Goal: Download file/media

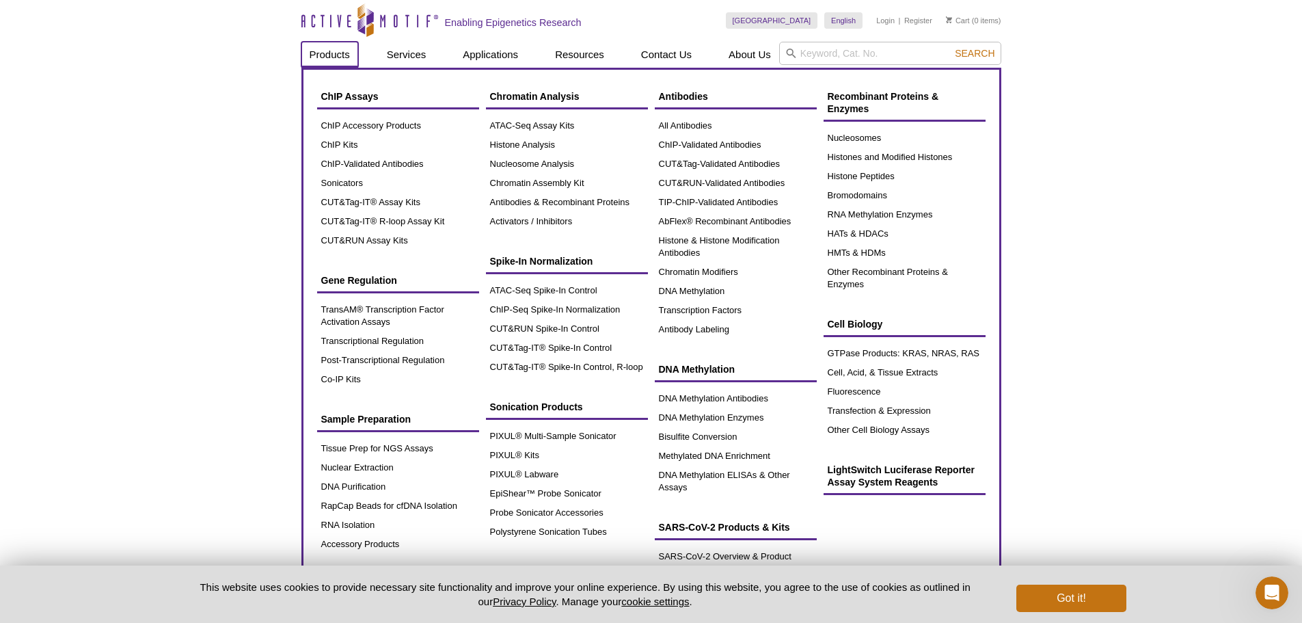
click at [331, 59] on link "Products" at bounding box center [329, 55] width 57 height 26
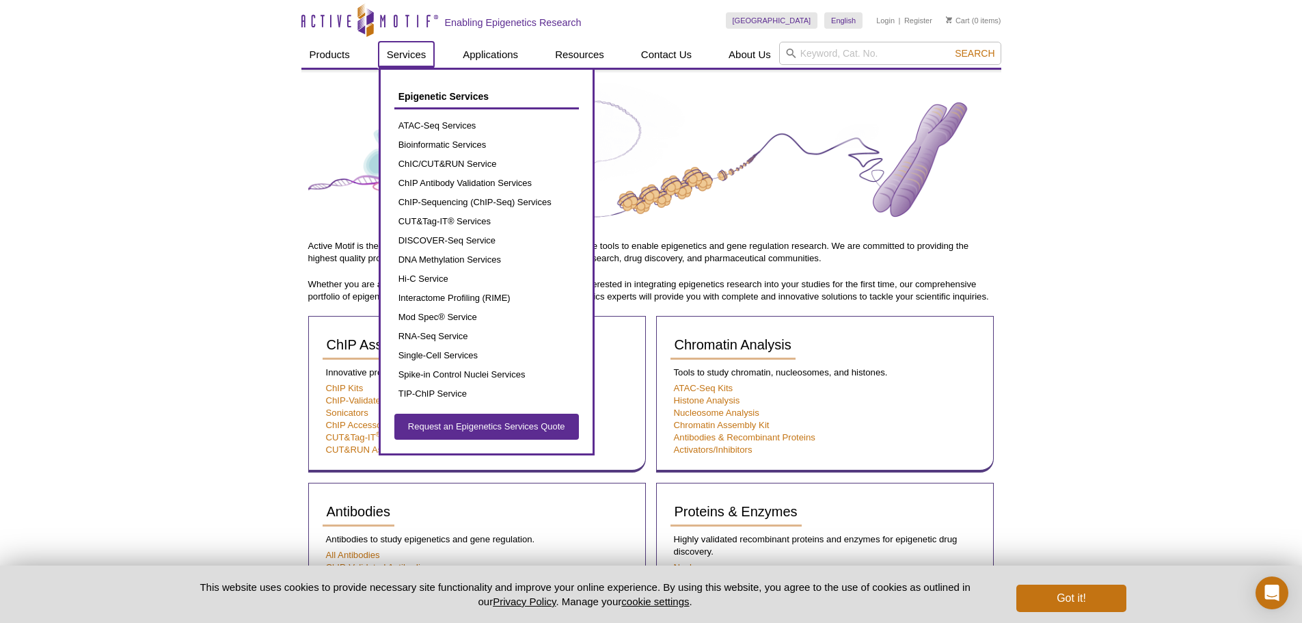
click at [407, 58] on link "Services" at bounding box center [407, 55] width 56 height 26
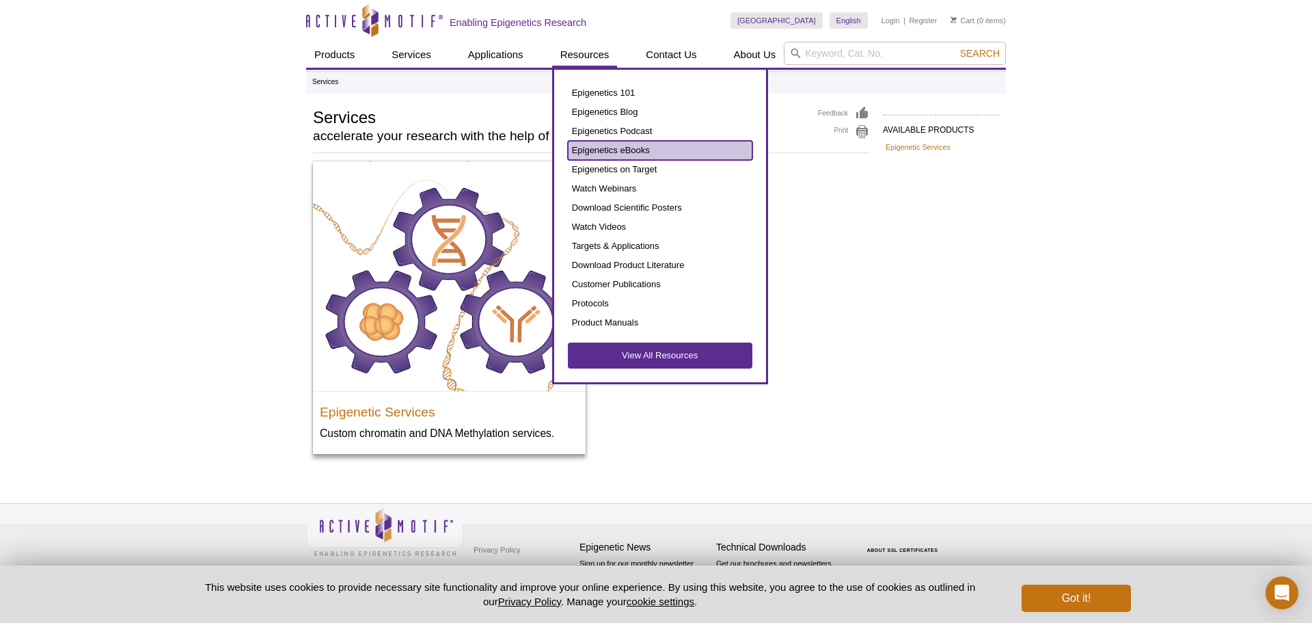
click at [599, 150] on link "Epigenetics eBooks" at bounding box center [660, 150] width 184 height 19
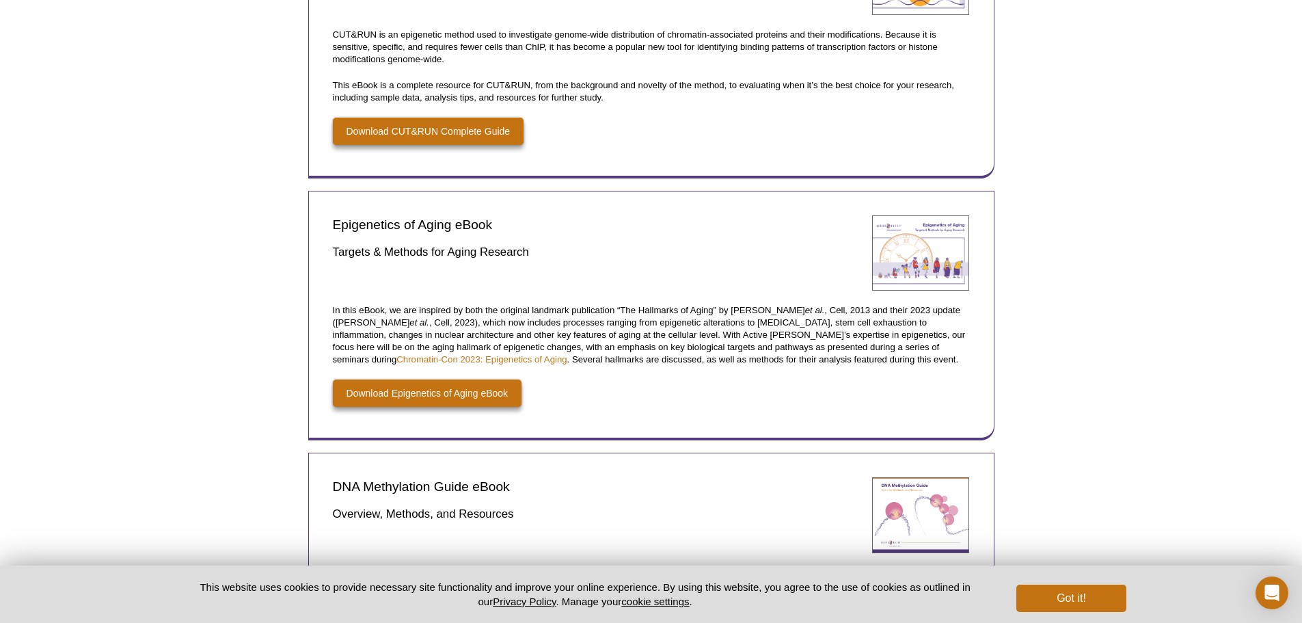
scroll to position [547, 0]
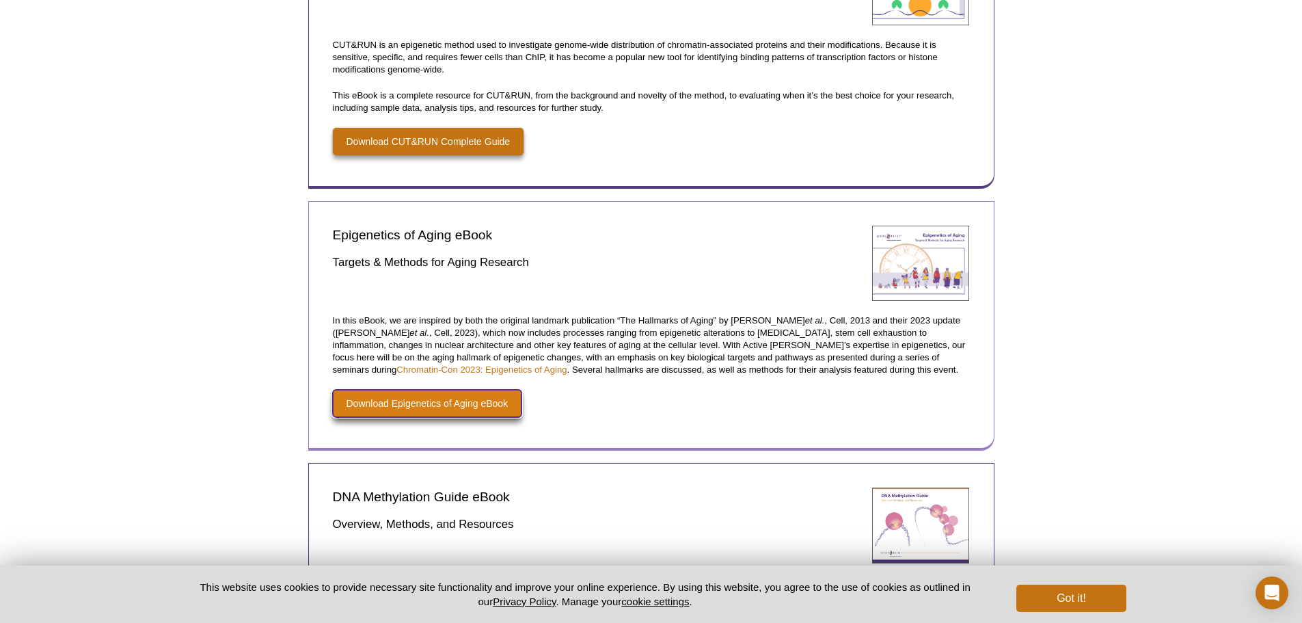
click at [433, 408] on link "Download Epigenetics of Aging eBook" at bounding box center [427, 402] width 189 height 27
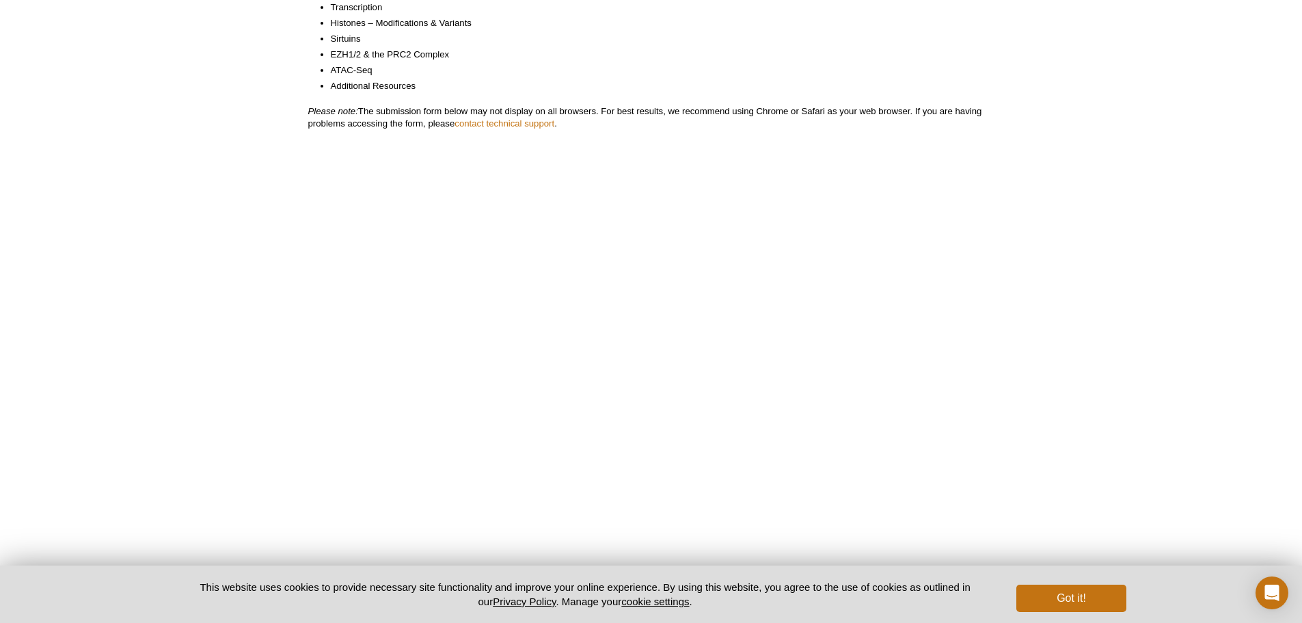
scroll to position [343, 0]
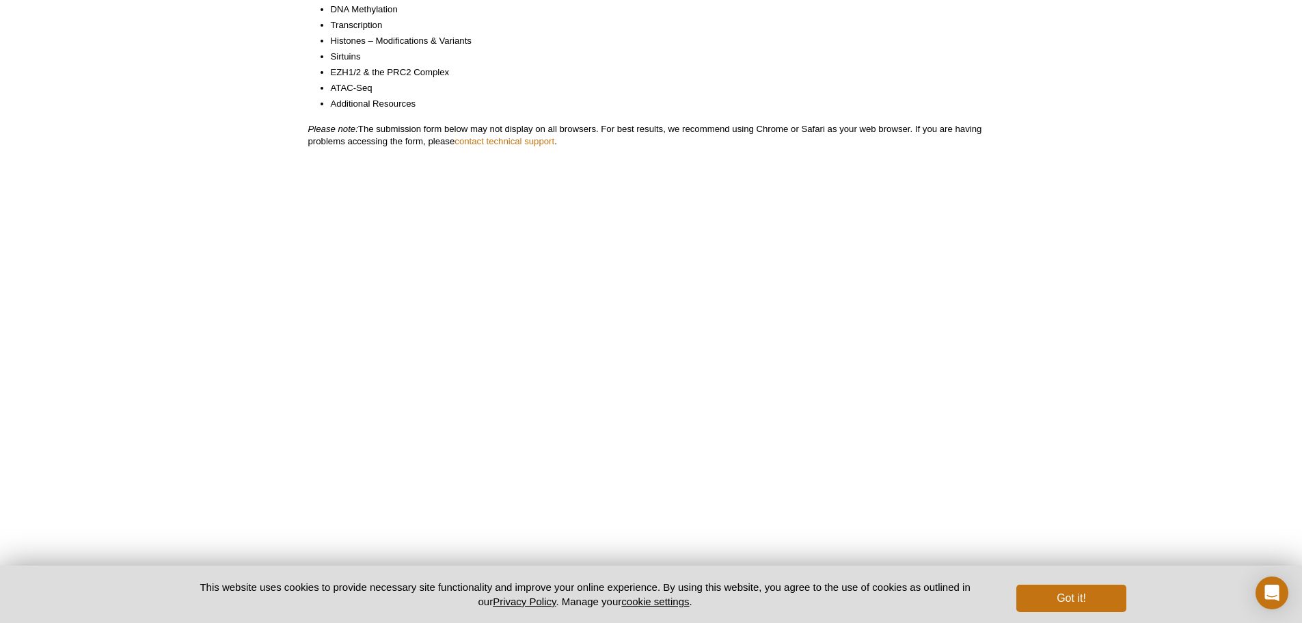
click at [252, 392] on div "Active Motif Logo Enabling Epigenetics Research 0 Search Skip to content Active…" at bounding box center [651, 276] width 1302 height 1239
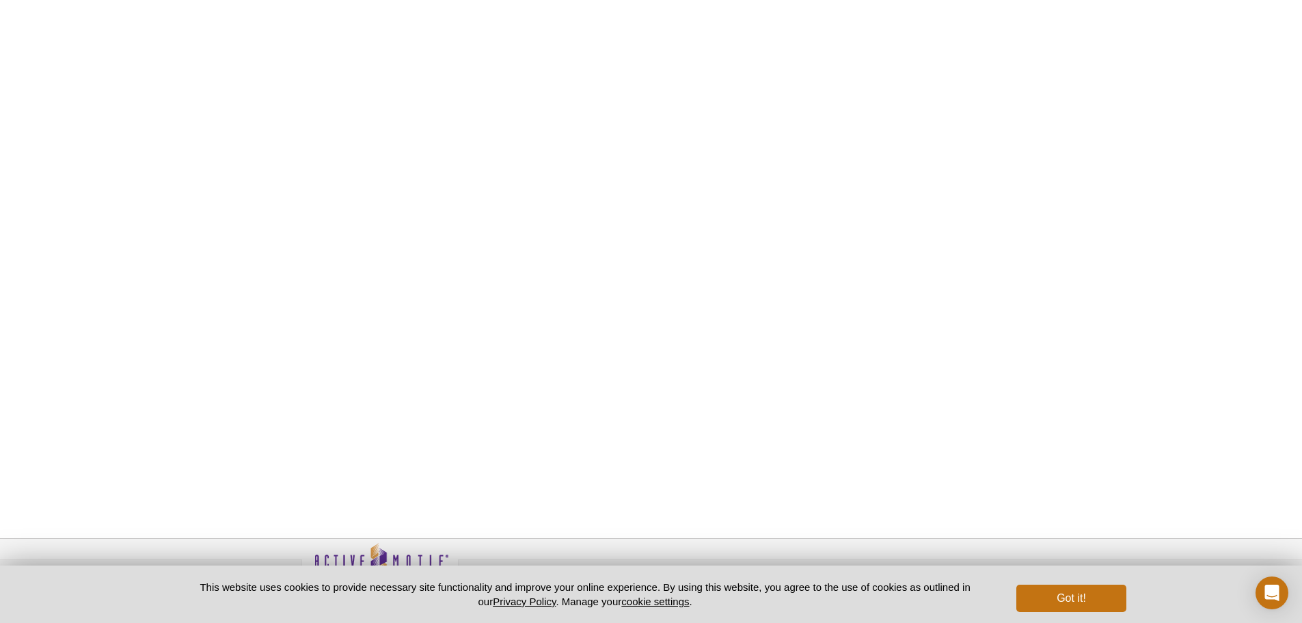
scroll to position [616, 0]
